Goal: Task Accomplishment & Management: Manage account settings

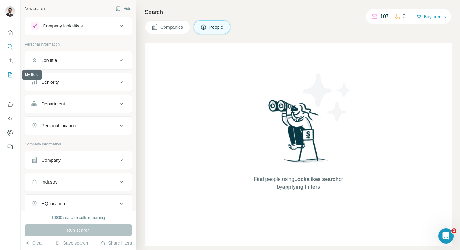
click at [11, 74] on icon "My lists" at bounding box center [10, 74] width 6 height 6
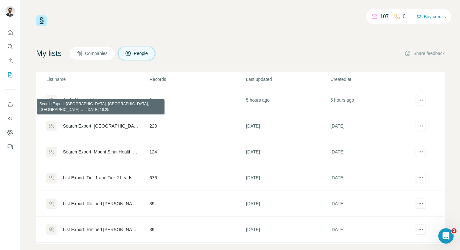
click at [103, 123] on div "Search Export: [GEOGRAPHIC_DATA], [GEOGRAPHIC_DATA], [GEOGRAPHIC_DATA]… - [DATE…" at bounding box center [101, 126] width 76 height 6
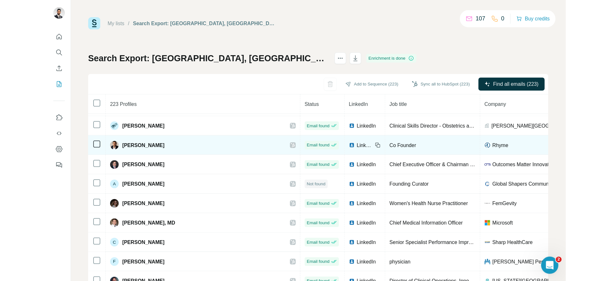
scroll to position [17, 0]
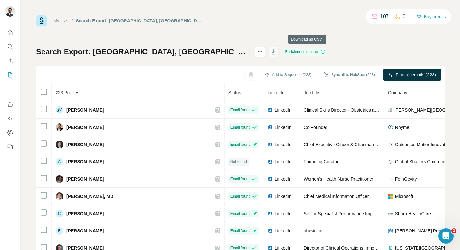
click at [276, 51] on icon "button" at bounding box center [273, 52] width 6 height 6
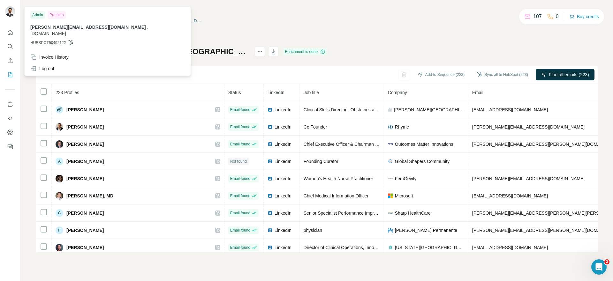
click at [379, 30] on div "My lists / Search Export: [GEOGRAPHIC_DATA], [GEOGRAPHIC_DATA], [GEOGRAPHIC_DAT…" at bounding box center [316, 133] width 561 height 237
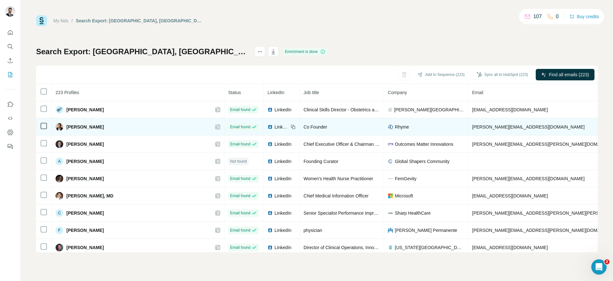
scroll to position [17, 54]
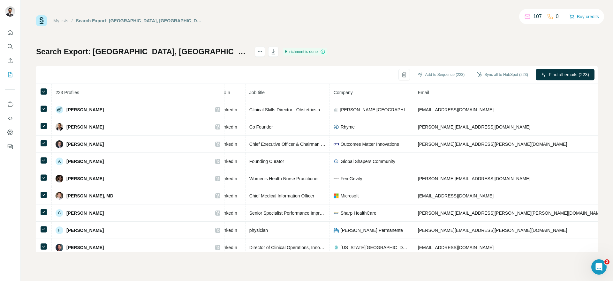
click at [407, 47] on div "Search Export: [GEOGRAPHIC_DATA], [GEOGRAPHIC_DATA], [GEOGRAPHIC_DATA]… - [DATE…" at bounding box center [316, 150] width 561 height 206
